Goal: Information Seeking & Learning: Check status

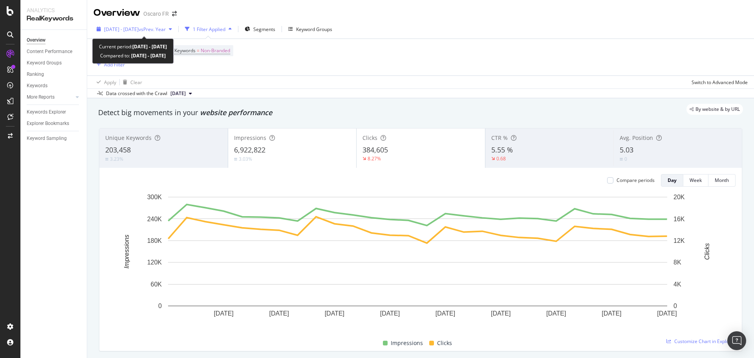
click at [139, 31] on span "[DATE] - [DATE]" at bounding box center [121, 29] width 35 height 7
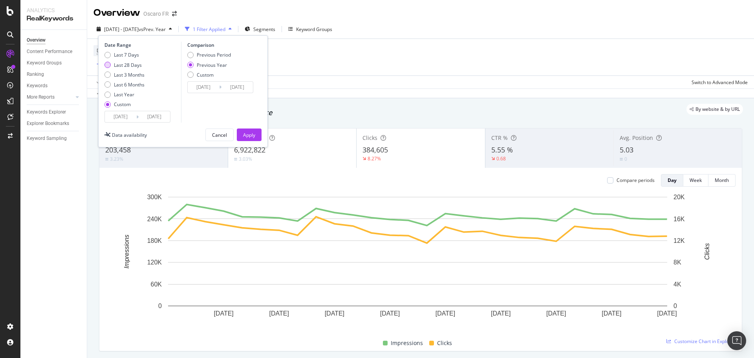
click at [136, 67] on div "Last 28 Days" at bounding box center [128, 65] width 28 height 7
type input "[DATE]"
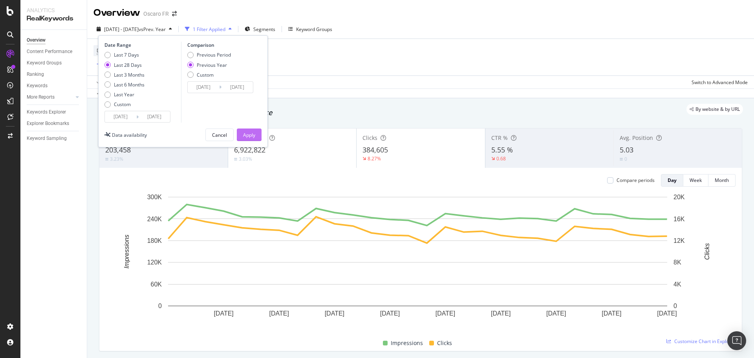
click at [247, 133] on div "Apply" at bounding box center [249, 135] width 12 height 7
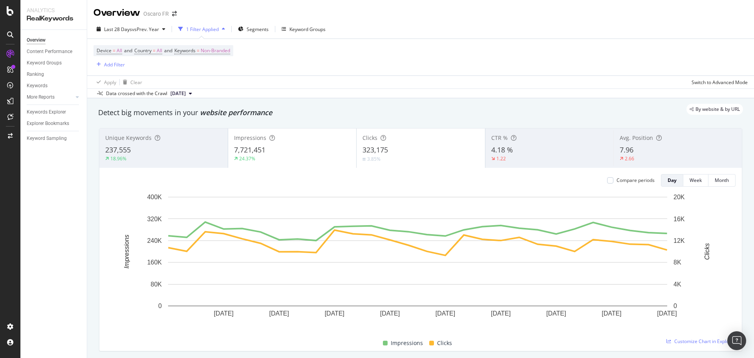
click at [621, 186] on div "Compare periods" at bounding box center [630, 180] width 47 height 13
click at [621, 182] on div "Compare periods" at bounding box center [635, 180] width 38 height 7
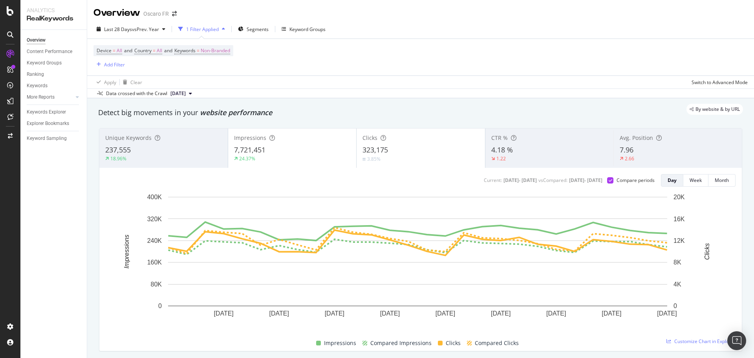
click at [305, 144] on div "Impressions 7,721,451 24.37%" at bounding box center [292, 147] width 128 height 35
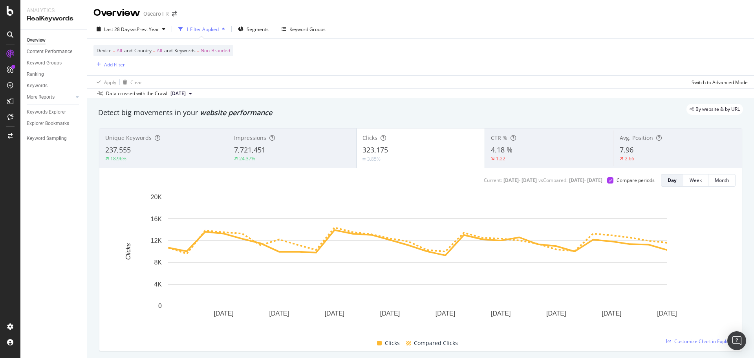
click at [402, 148] on div "323,175" at bounding box center [420, 150] width 117 height 10
click at [273, 152] on div "7,721,451" at bounding box center [292, 150] width 116 height 10
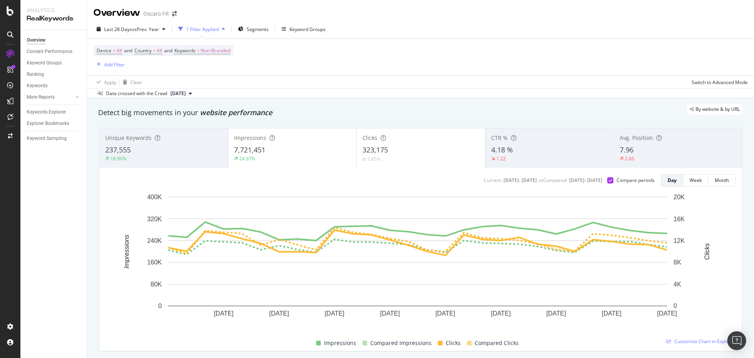
click at [401, 72] on div "Device = All and Country = All and Keywords = Non-Branded Add Filter" at bounding box center [420, 57] width 654 height 37
click at [280, 140] on div "Impressions" at bounding box center [292, 138] width 117 height 8
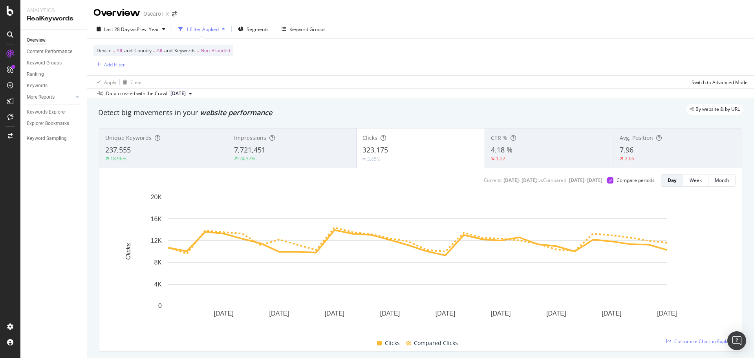
click at [403, 153] on div "323,175" at bounding box center [420, 150] width 117 height 10
click at [314, 153] on div "7,721,451" at bounding box center [292, 150] width 116 height 10
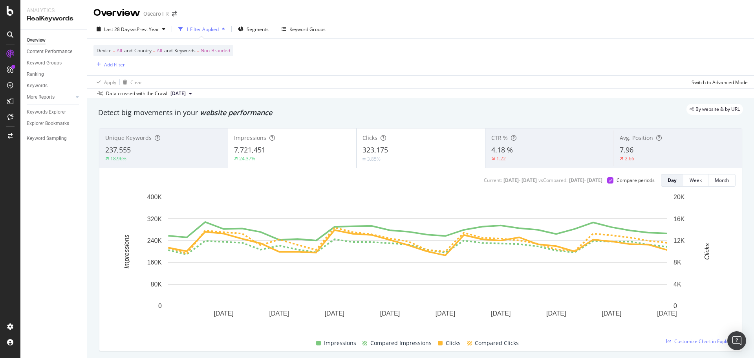
click at [379, 146] on span "323,175" at bounding box center [375, 149] width 26 height 9
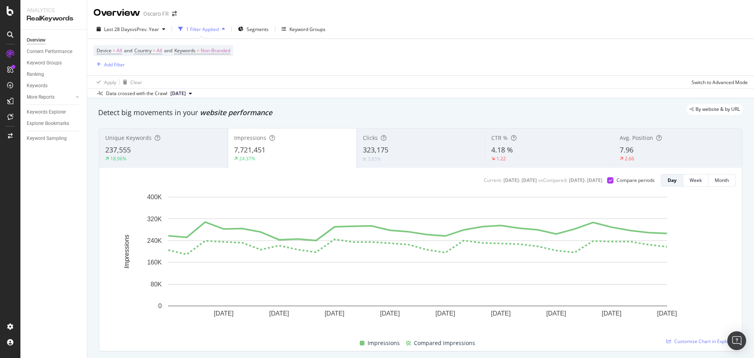
click at [487, 73] on div "Device = All and Country = All and Keywords = Non-Branded Add Filter" at bounding box center [420, 57] width 654 height 37
click at [463, 95] on div "Data crossed with the Crawl [DATE]" at bounding box center [420, 92] width 667 height 9
click at [409, 98] on div "Last 28 Days vs Prev. Year 1 Filter Applied Segments Keyword Groups Device = Al…" at bounding box center [420, 59] width 667 height 79
click at [430, 150] on div "323,175" at bounding box center [421, 150] width 117 height 10
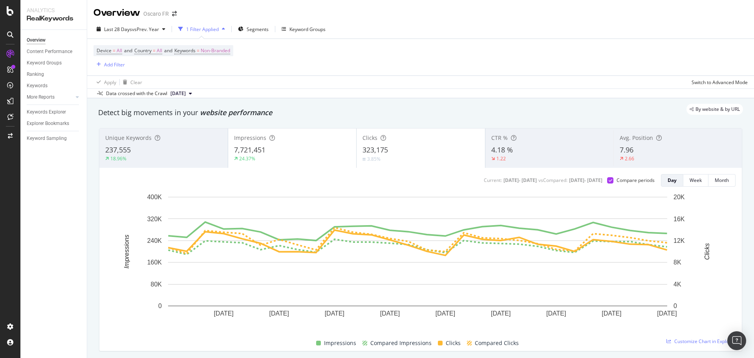
click at [387, 59] on div "Device = All and Country = All and Keywords = Non-Branded Add Filter" at bounding box center [420, 57] width 654 height 37
